Goal: Task Accomplishment & Management: Use online tool/utility

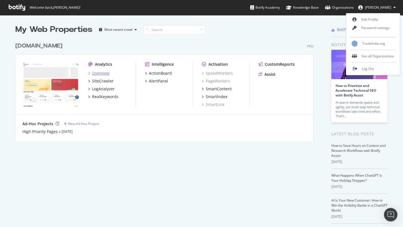
scroll to position [227, 403]
click at [99, 74] on div "Overview" at bounding box center [100, 74] width 17 height 6
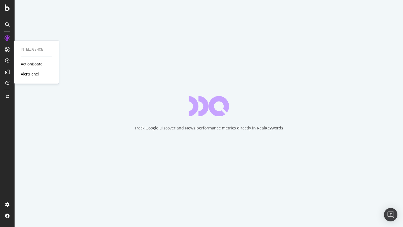
click at [27, 66] on div "ActionBoard" at bounding box center [32, 64] width 22 height 6
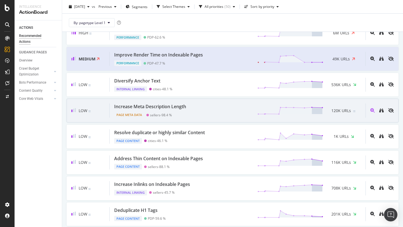
scroll to position [113, 0]
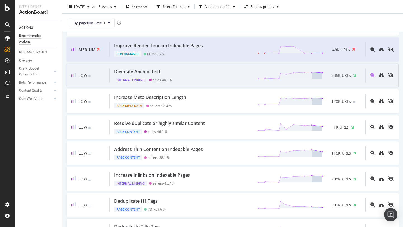
click at [136, 74] on div "Diversify Anchor Text" at bounding box center [137, 72] width 46 height 6
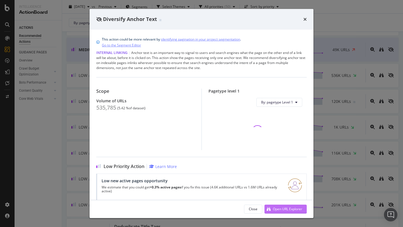
click at [277, 213] on div "Open URL Explorer" at bounding box center [284, 209] width 38 height 8
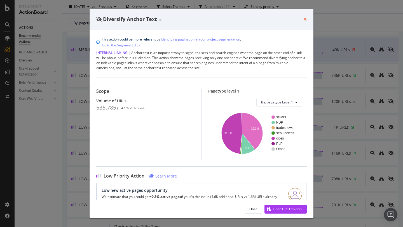
click at [305, 20] on icon "times" at bounding box center [305, 19] width 3 height 4
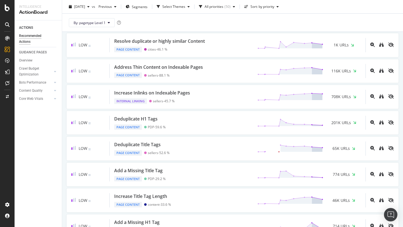
scroll to position [198, 0]
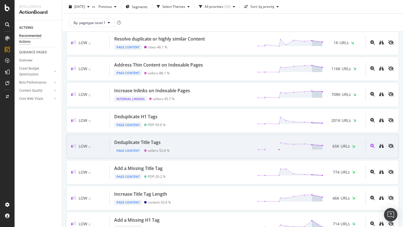
click at [158, 141] on div "Deduplicate Title Tags" at bounding box center [137, 142] width 46 height 6
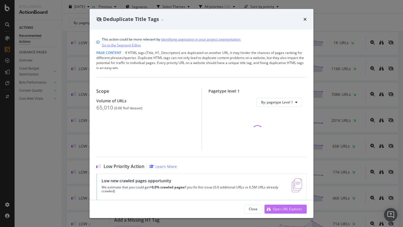
click at [283, 207] on div "Open URL Explorer" at bounding box center [287, 209] width 29 height 5
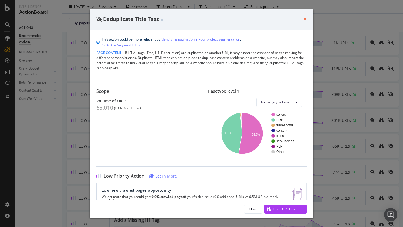
click at [305, 20] on icon "times" at bounding box center [305, 19] width 3 height 4
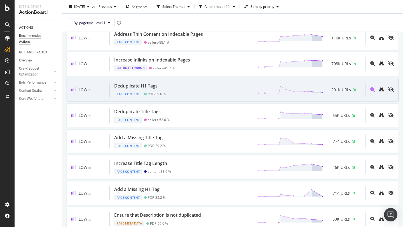
scroll to position [232, 0]
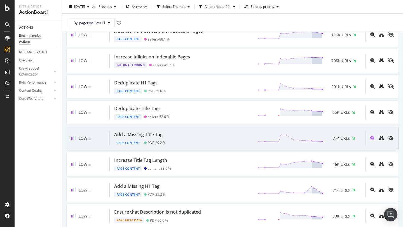
click at [155, 136] on div "Add a Missing Title Tag" at bounding box center [138, 135] width 48 height 6
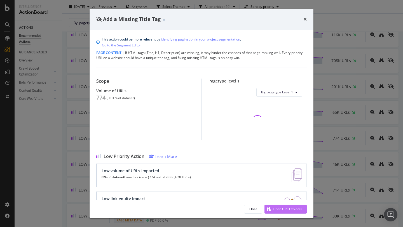
click at [274, 209] on div "Open URL Explorer" at bounding box center [287, 209] width 29 height 5
click at [306, 20] on icon "times" at bounding box center [305, 19] width 3 height 4
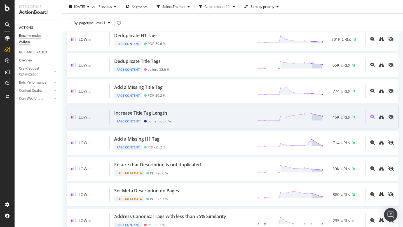
scroll to position [281, 0]
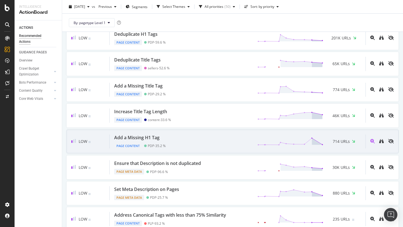
click at [195, 142] on div "Add a Missing H1 Tag Page Content PDP - 35.2 % 714 URLs" at bounding box center [238, 142] width 256 height 14
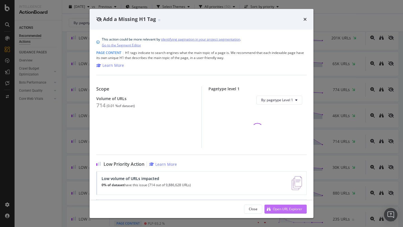
click at [276, 207] on div "Open URL Explorer" at bounding box center [284, 209] width 38 height 8
click at [304, 21] on icon "times" at bounding box center [305, 19] width 3 height 4
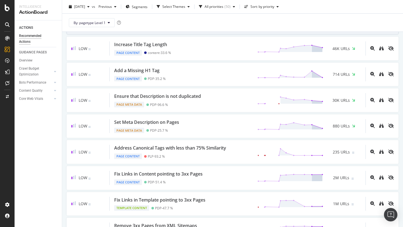
scroll to position [348, 0]
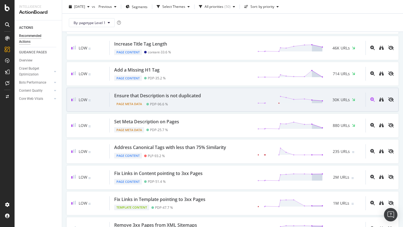
click at [198, 99] on div "Ensure that Description is not duplicated" at bounding box center [157, 96] width 87 height 6
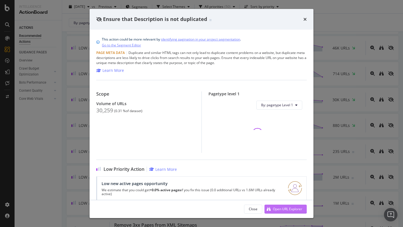
click at [283, 206] on div "Open URL Explorer" at bounding box center [284, 209] width 38 height 8
click at [305, 20] on icon "times" at bounding box center [305, 19] width 3 height 4
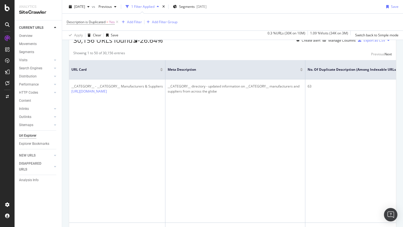
scroll to position [110, 0]
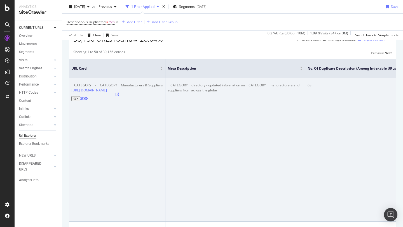
click at [119, 93] on icon at bounding box center [117, 94] width 3 height 3
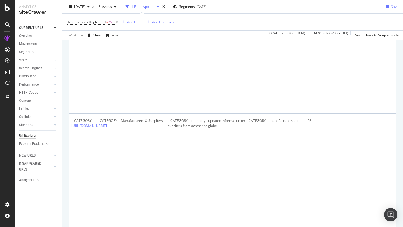
scroll to position [508, 0]
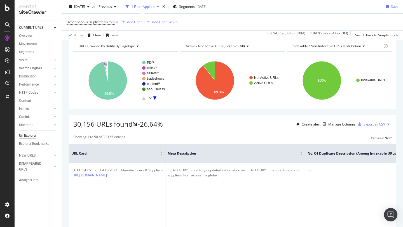
scroll to position [25, 0]
click at [371, 123] on div "Export as CSV" at bounding box center [375, 124] width 22 height 5
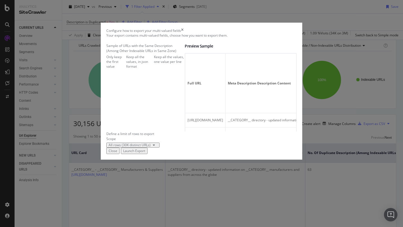
click at [145, 153] on div "Launch Export" at bounding box center [134, 151] width 22 height 5
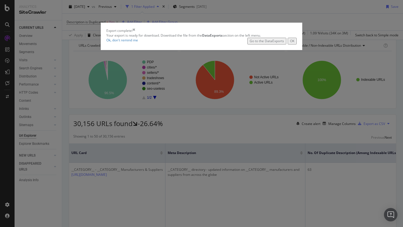
click at [272, 43] on div "Go to the DataExports" at bounding box center [267, 41] width 34 height 5
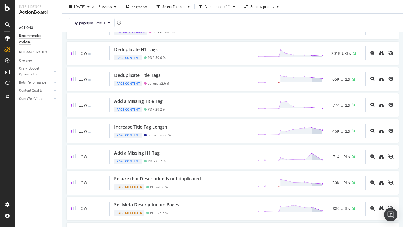
scroll to position [270, 0]
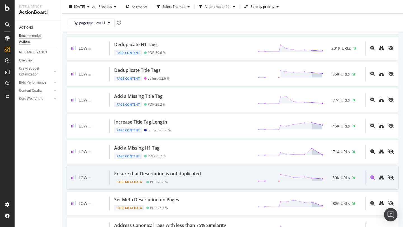
click at [206, 172] on div "Ensure that Description is not duplicated Page Meta Data PDP - 96.6 % 30K URLs" at bounding box center [238, 178] width 256 height 14
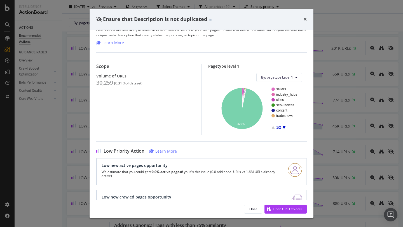
scroll to position [51, 0]
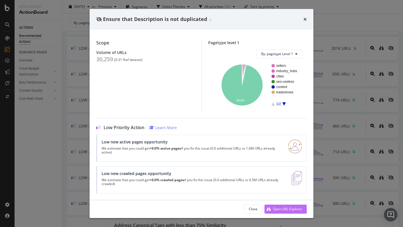
click at [277, 209] on div "Open URL Explorer" at bounding box center [287, 209] width 29 height 5
click at [307, 18] on div "Ensure that Description is not duplicated" at bounding box center [202, 19] width 224 height 21
click at [305, 17] on icon "times" at bounding box center [305, 19] width 3 height 4
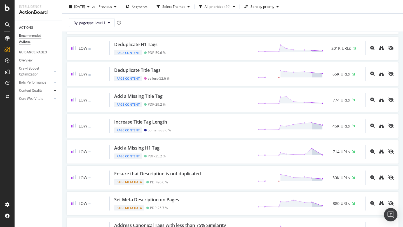
click at [54, 92] on icon at bounding box center [55, 90] width 2 height 3
click at [45, 108] on div "Duplicate Content" at bounding box center [35, 107] width 27 height 6
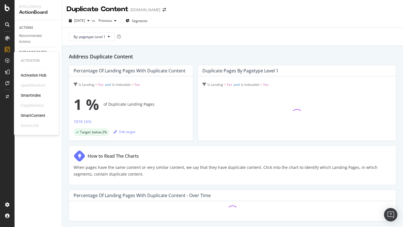
click at [34, 114] on div "SmartContent" at bounding box center [33, 116] width 25 height 6
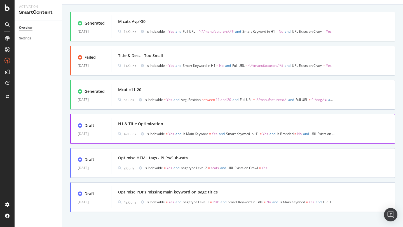
scroll to position [28, 0]
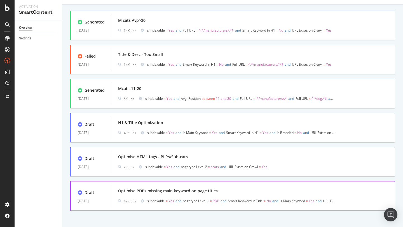
click at [147, 192] on div "Optimise PDPs missing main keyword on page titles" at bounding box center [168, 191] width 100 height 6
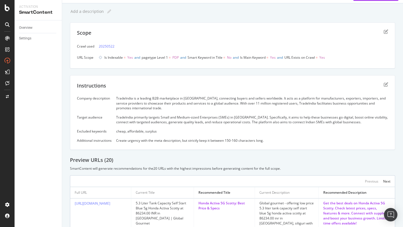
scroll to position [1, 0]
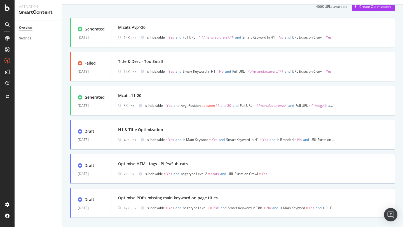
scroll to position [31, 0]
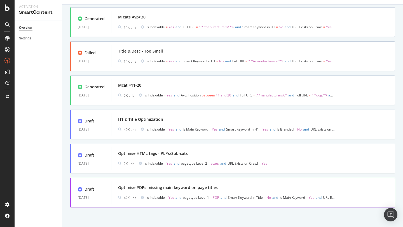
click at [132, 189] on div "Optimise PDPs missing main keyword on page titles" at bounding box center [168, 188] width 100 height 6
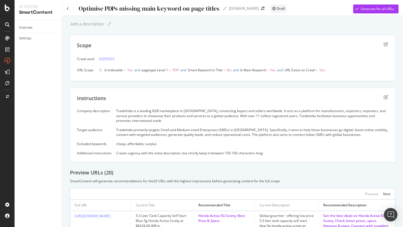
click at [383, 46] on div "Scope" at bounding box center [232, 49] width 311 height 14
click at [385, 45] on icon "edit" at bounding box center [386, 44] width 4 height 4
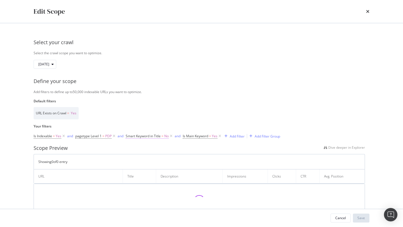
click at [152, 137] on span "Smart Keyword in Title" at bounding box center [143, 136] width 35 height 5
click at [138, 160] on div "Cancel" at bounding box center [141, 161] width 11 height 5
click at [171, 136] on icon "modal" at bounding box center [171, 137] width 5 height 6
click at [164, 137] on icon "modal" at bounding box center [162, 137] width 5 height 6
click at [130, 137] on div "Add Filter" at bounding box center [131, 136] width 15 height 5
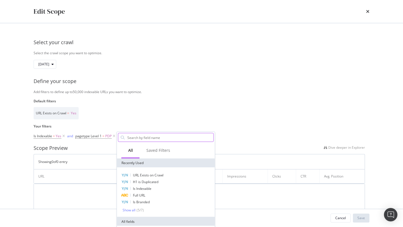
type input "All Major Task Status Summary (as of 12 Sep) 1. Design & Layout Related 1. Resp…"
type input "duplicate"
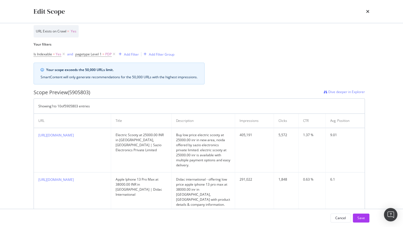
scroll to position [82, 0]
click at [132, 55] on div "Add Filter" at bounding box center [131, 54] width 15 height 5
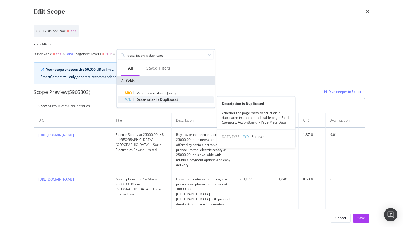
type input "description is duplicate"
click at [147, 100] on span "Description" at bounding box center [146, 99] width 20 height 5
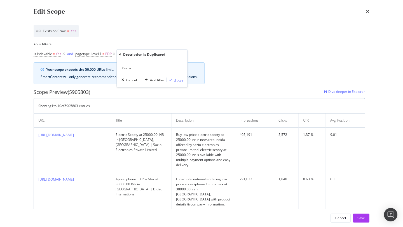
click at [175, 80] on div "Apply" at bounding box center [178, 80] width 9 height 5
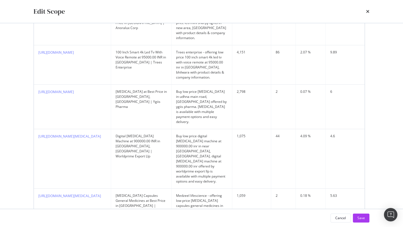
scroll to position [0, 0]
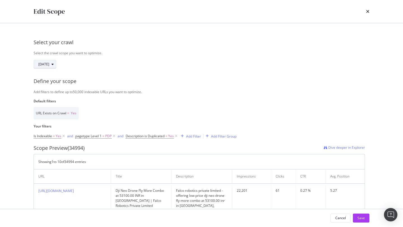
click at [49, 64] on span "2025 May. 22nd" at bounding box center [43, 64] width 11 height 5
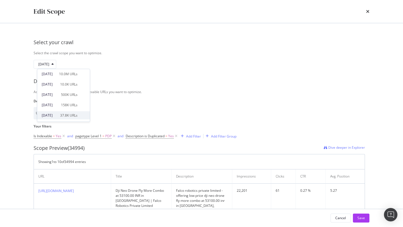
click at [57, 116] on div "2024 Oct. 28th" at bounding box center [49, 115] width 15 height 5
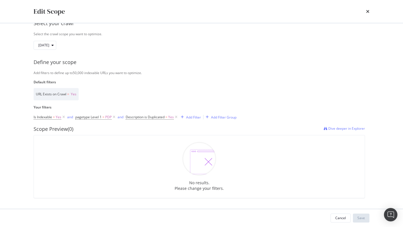
scroll to position [20, 0]
click at [56, 44] on div "modal" at bounding box center [52, 44] width 7 height 3
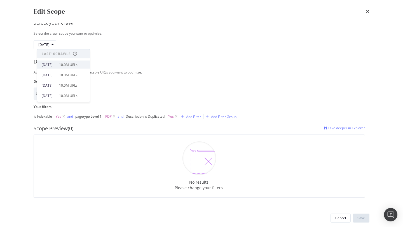
click at [56, 66] on div "[DATE]" at bounding box center [49, 64] width 14 height 5
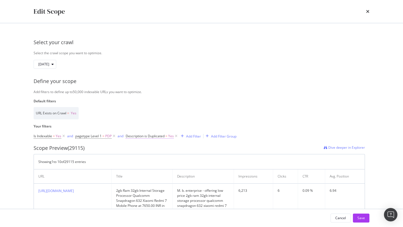
click at [155, 136] on span "Description is Duplicated" at bounding box center [145, 136] width 39 height 5
click at [167, 160] on div "Add filter" at bounding box center [166, 161] width 14 height 5
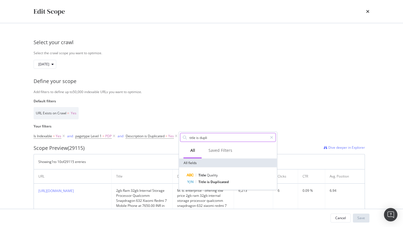
click at [200, 139] on input "title is dupli" at bounding box center [228, 138] width 79 height 8
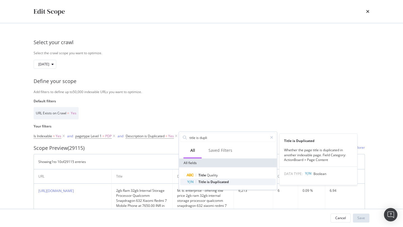
type input "title is dupli"
click at [211, 182] on span "Duplicated" at bounding box center [220, 182] width 18 height 5
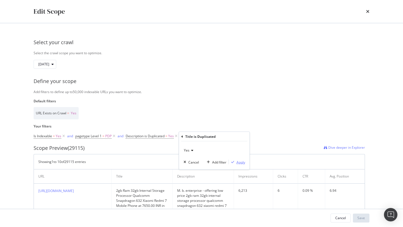
click at [239, 160] on div "Apply" at bounding box center [241, 162] width 9 height 5
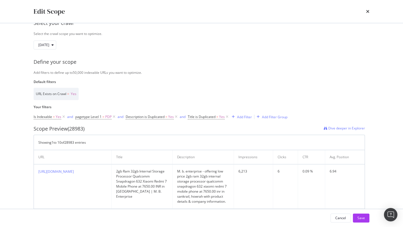
scroll to position [21, 0]
drag, startPoint x: 36, startPoint y: 170, endPoint x: 97, endPoint y: 180, distance: 61.9
click at [97, 180] on td "https://www.tradeindia.com/products/xiaomi-redmi-7-ram-2gb-storage-32gb-process…" at bounding box center [73, 185] width 78 height 45
copy link "https://www.tradeindia.com/products/xiaomi-redmi-7-ram-2gb-storage-32gb-process…"
click at [244, 115] on div "Add Filter" at bounding box center [244, 115] width 15 height 5
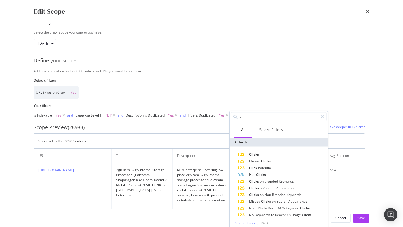
type input "c"
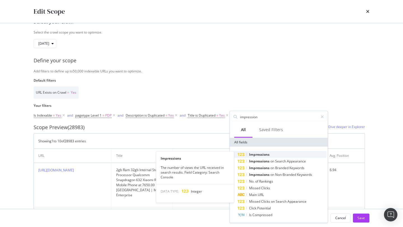
type input "impression"
click at [251, 154] on span "Impressions" at bounding box center [259, 154] width 20 height 5
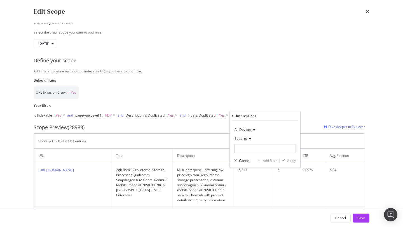
click at [249, 139] on icon "modal" at bounding box center [249, 138] width 4 height 3
click at [248, 165] on span "Less than" at bounding box center [244, 164] width 15 height 5
click at [246, 152] on input "modal" at bounding box center [265, 148] width 62 height 9
type input "1"
click at [287, 160] on div "Apply" at bounding box center [291, 160] width 9 height 5
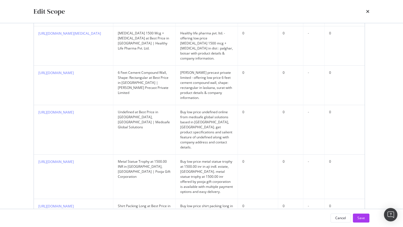
scroll to position [376, 0]
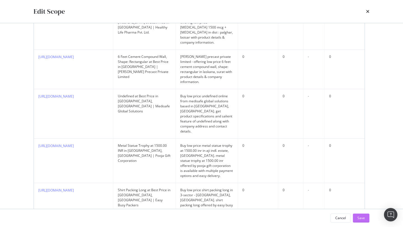
click at [364, 221] on div "Save" at bounding box center [362, 218] width 8 height 8
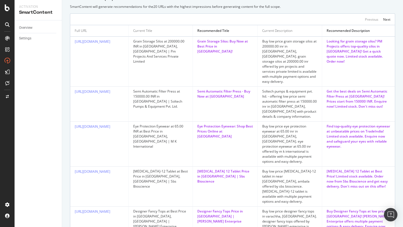
scroll to position [181, 0]
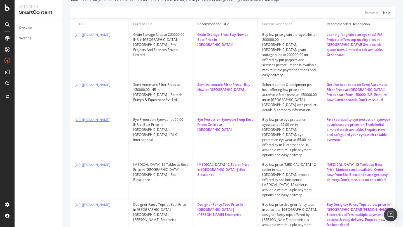
drag, startPoint x: 103, startPoint y: 127, endPoint x: 88, endPoint y: 124, distance: 14.8
click at [87, 123] on div "https://www.tradeindia.com/products/eye-protection-eyewear-c10273132.html" at bounding box center [99, 120] width 49 height 6
drag, startPoint x: 136, startPoint y: 115, endPoint x: 188, endPoint y: 126, distance: 54.1
click at [188, 126] on td "Eye Protection Eyewear at 65.00 INR at Best Price in Mumbai, Maharashtra | M K …" at bounding box center [161, 137] width 64 height 45
copy div "Eye Protection Eyewear at 65.00 INR at Best Price in Mumbai, Maharashtra | M K …"
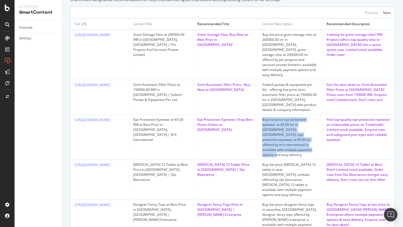
drag, startPoint x: 261, startPoint y: 116, endPoint x: 304, endPoint y: 145, distance: 51.6
click at [304, 145] on div "Buy low price eye protection eyewear at 65.00 inr in kumbharwada, mumbai. eye p…" at bounding box center [289, 137] width 55 height 40
copy div "Buy low price eye protection eyewear at 65.00 inr in kumbharwada, mumbai. eye p…"
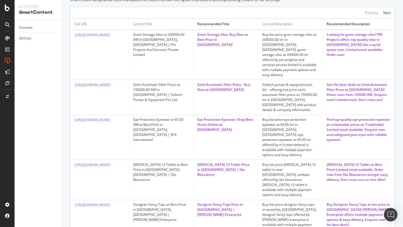
click at [327, 127] on div "Find top-quality eye protection eyewear at unbeatable prices on TradeIndia! Lim…" at bounding box center [359, 129] width 64 height 25
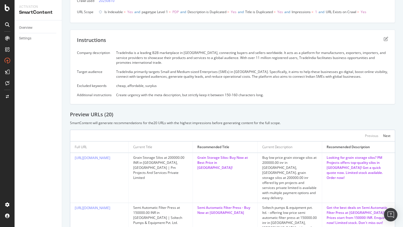
scroll to position [0, 0]
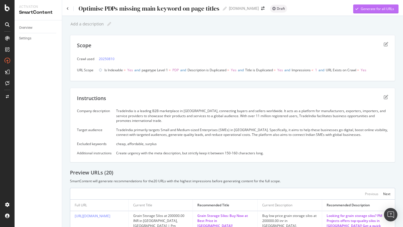
click at [364, 12] on div "Generate for all URLs" at bounding box center [373, 9] width 41 height 8
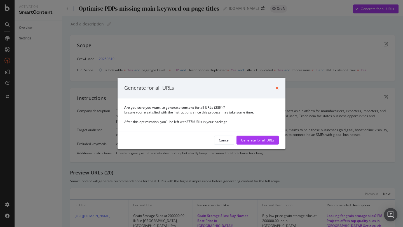
click at [277, 90] on icon "times" at bounding box center [277, 88] width 3 height 4
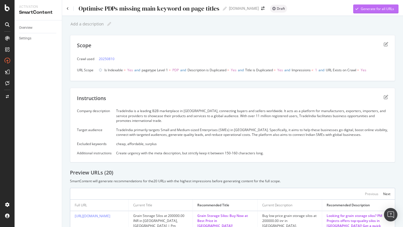
click at [365, 11] on div "Generate for all URLs" at bounding box center [377, 8] width 33 height 5
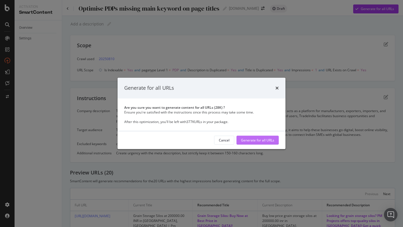
click at [266, 141] on div "Generate for all URLs" at bounding box center [257, 140] width 33 height 5
